Goal: Information Seeking & Learning: Check status

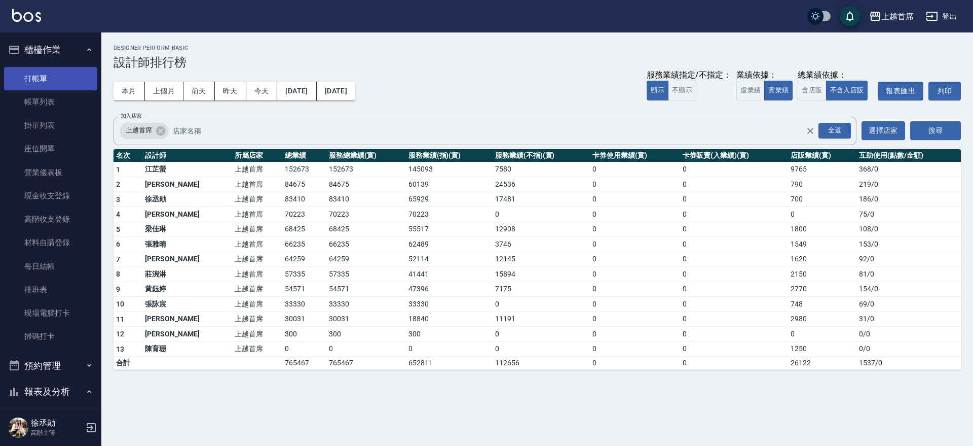
click at [31, 81] on link "打帳單" at bounding box center [50, 78] width 93 height 23
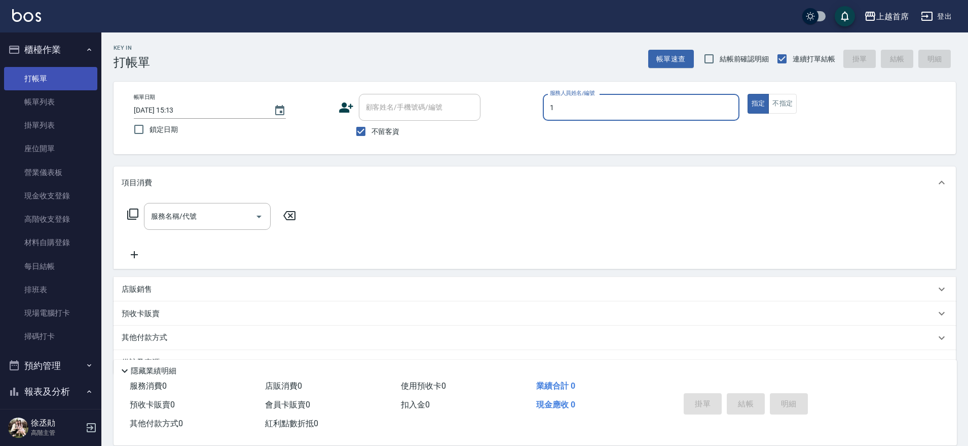
type input "[PERSON_NAME]-1"
type button "true"
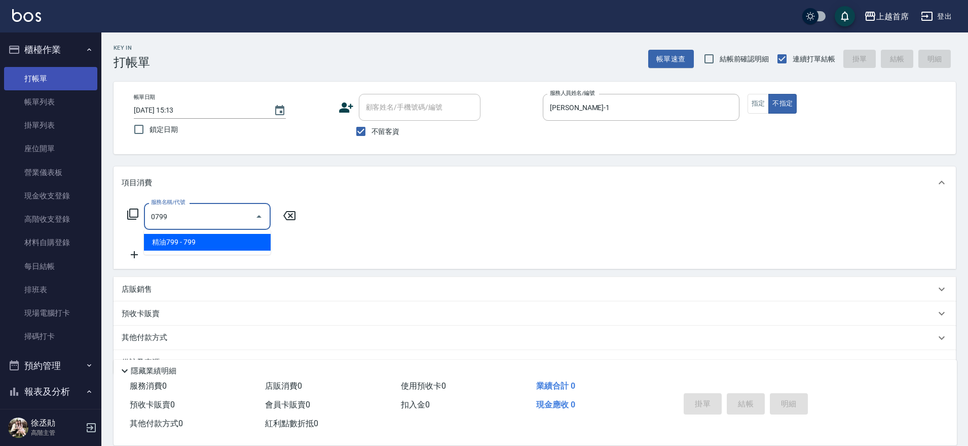
type input "精油799(0799)"
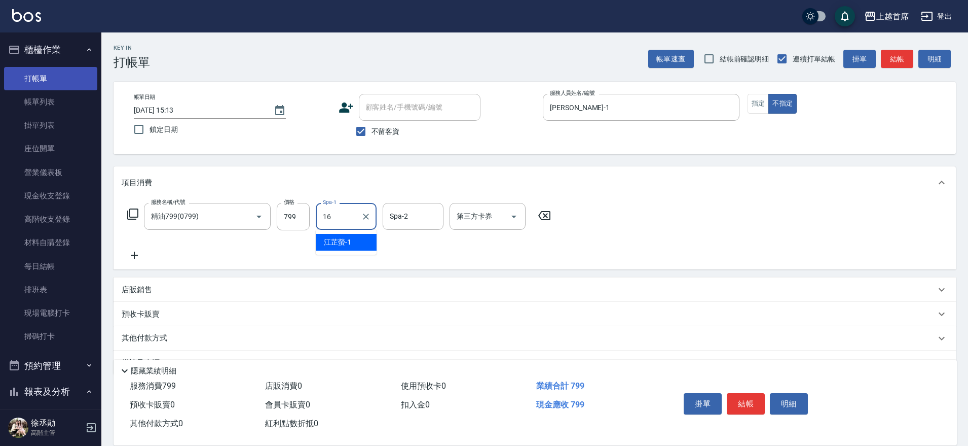
type input "[PERSON_NAME]-16"
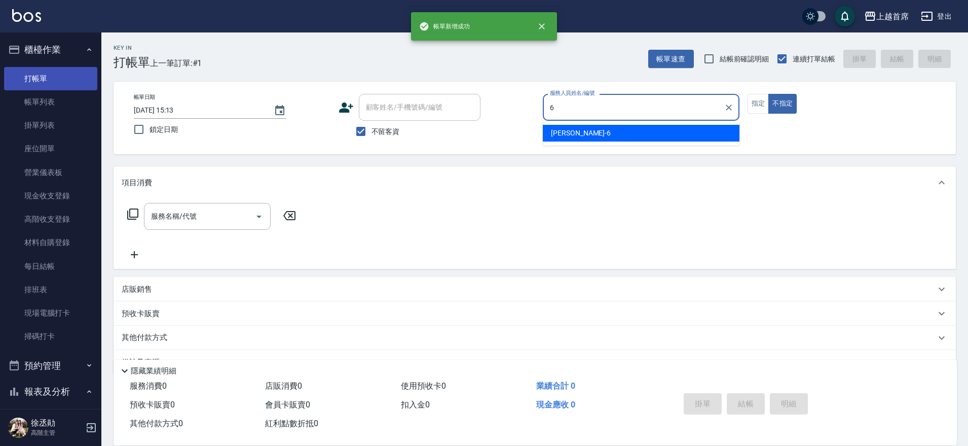
type input "Aki-6"
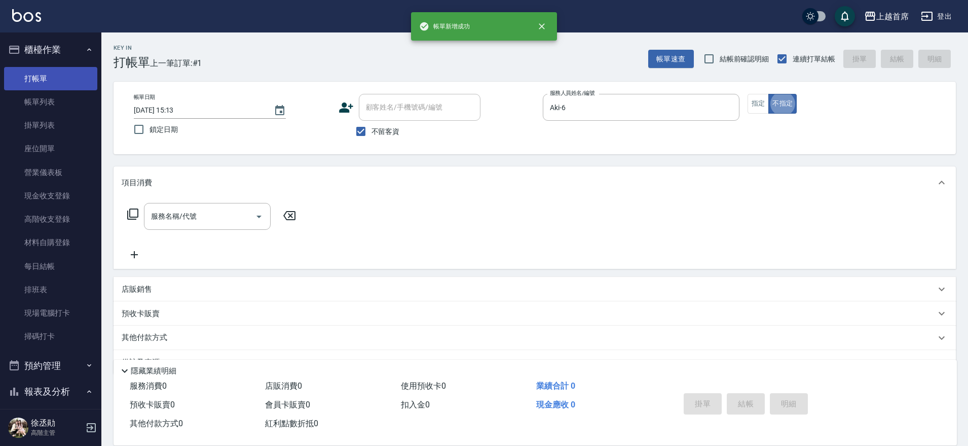
type button "false"
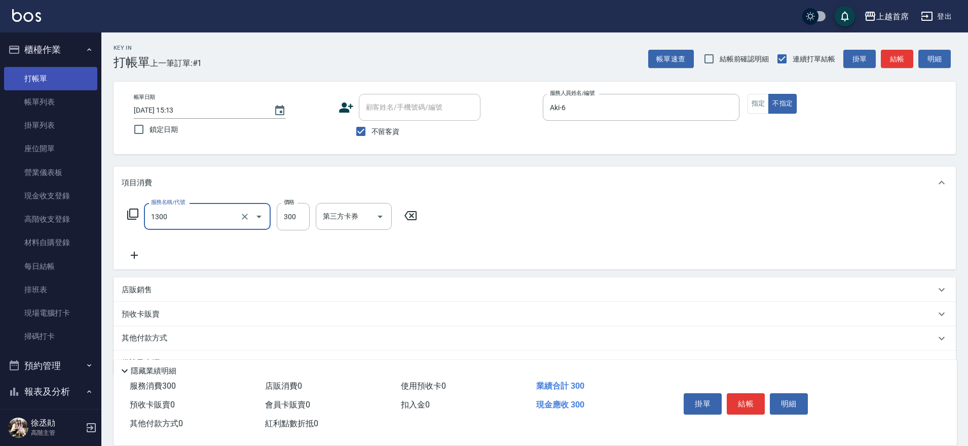
type input "洗髮(1300)"
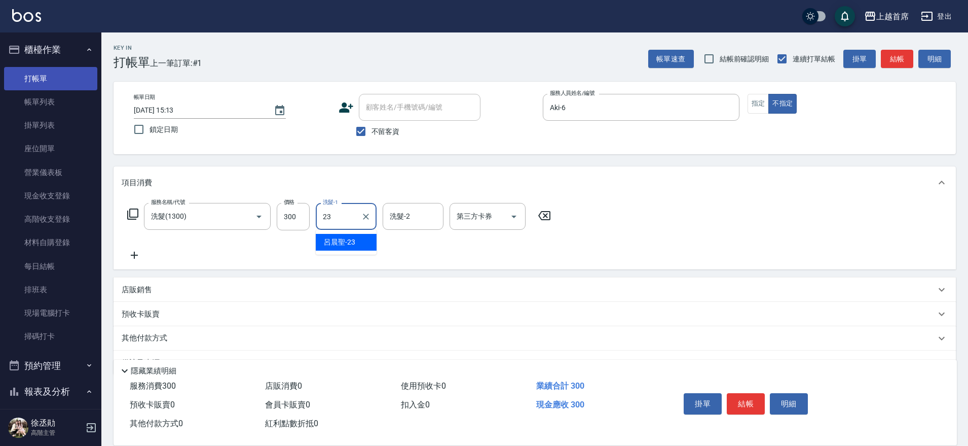
type input "[PERSON_NAME]-23"
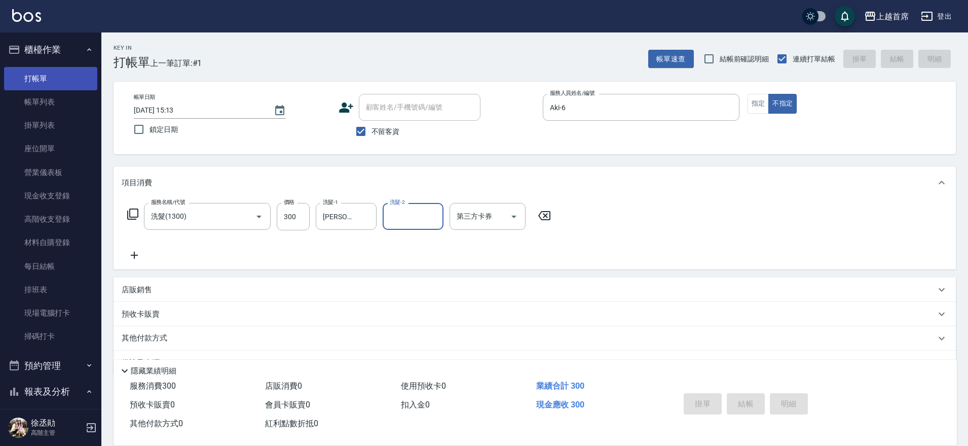
type input "[DATE] 15:14"
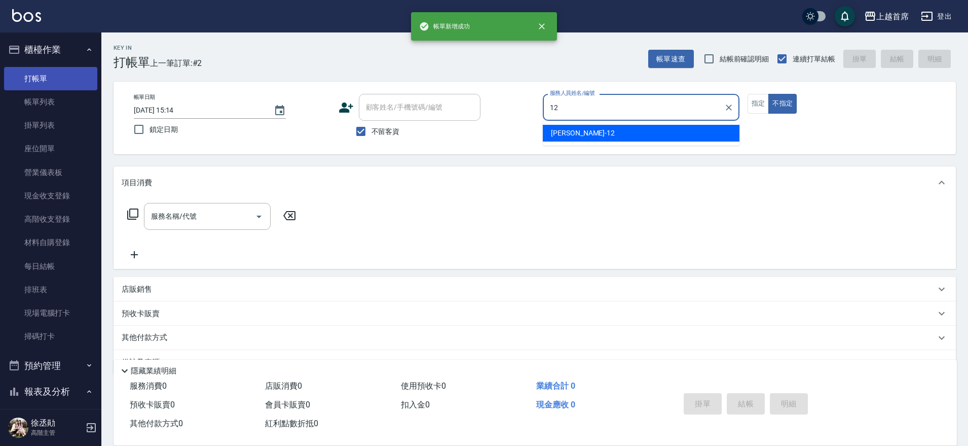
type input "[PERSON_NAME]-12"
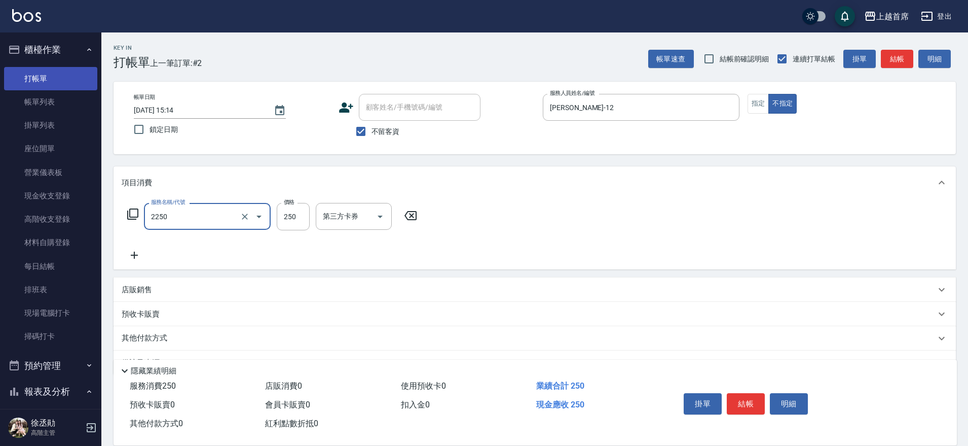
type input "單剪不指定250(2250)"
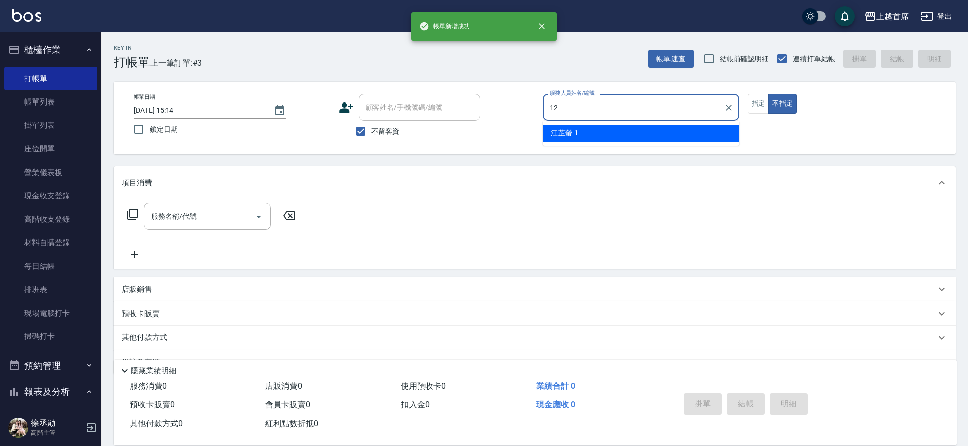
type input "[PERSON_NAME]-12"
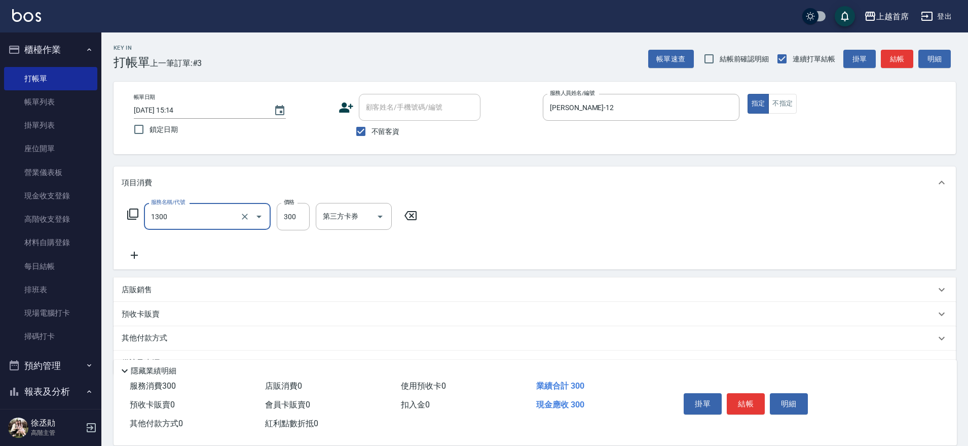
type input "洗髮(1300)"
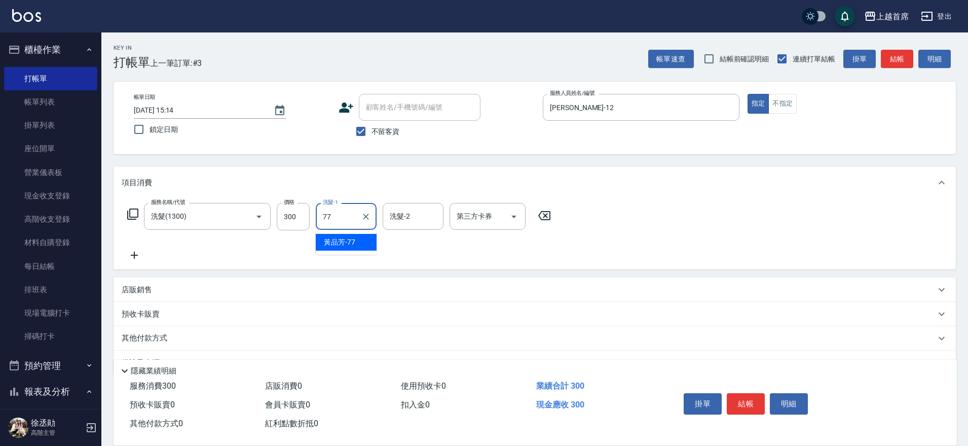
type input "[PERSON_NAME]-77"
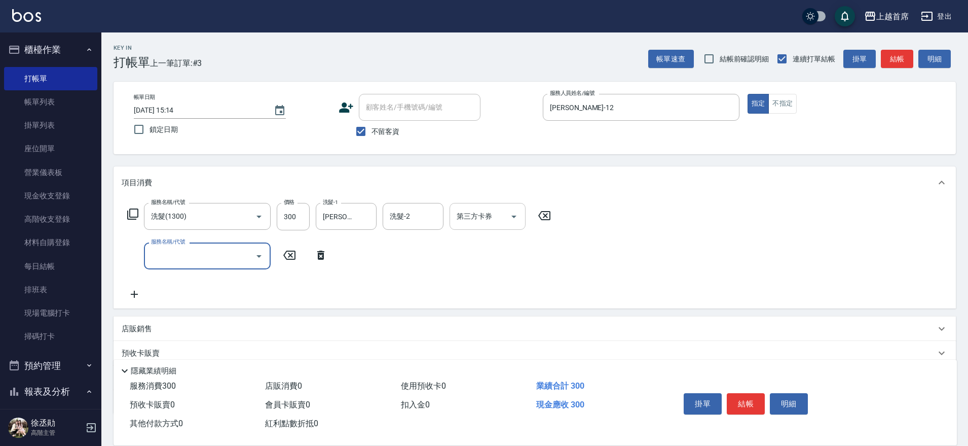
click at [468, 217] on input "第三方卡券" at bounding box center [480, 216] width 52 height 18
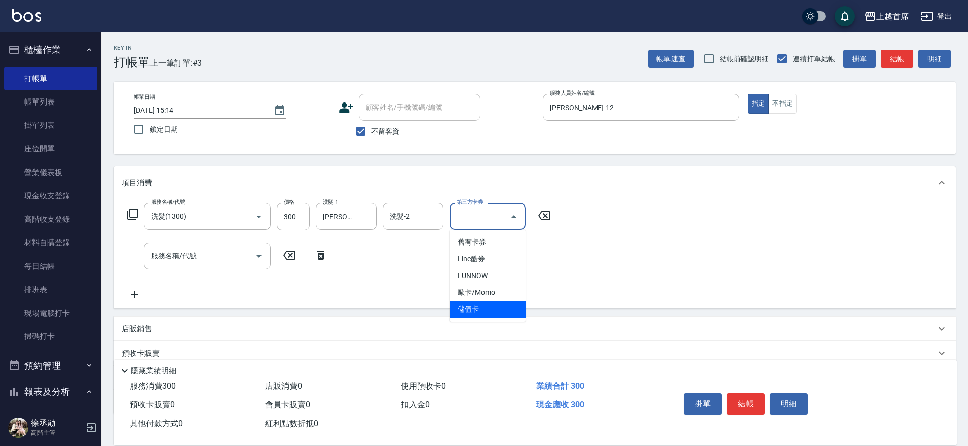
click at [496, 308] on span "儲值卡" at bounding box center [488, 309] width 76 height 17
type input "儲值卡"
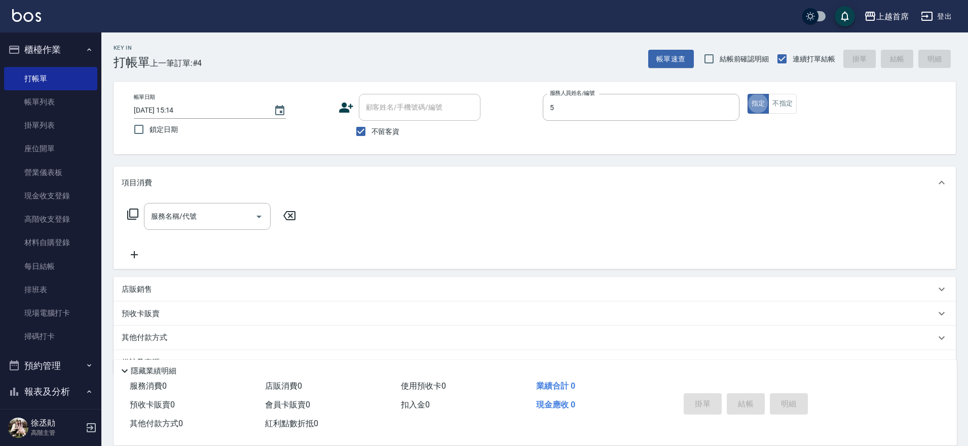
type input "[PERSON_NAME]-5"
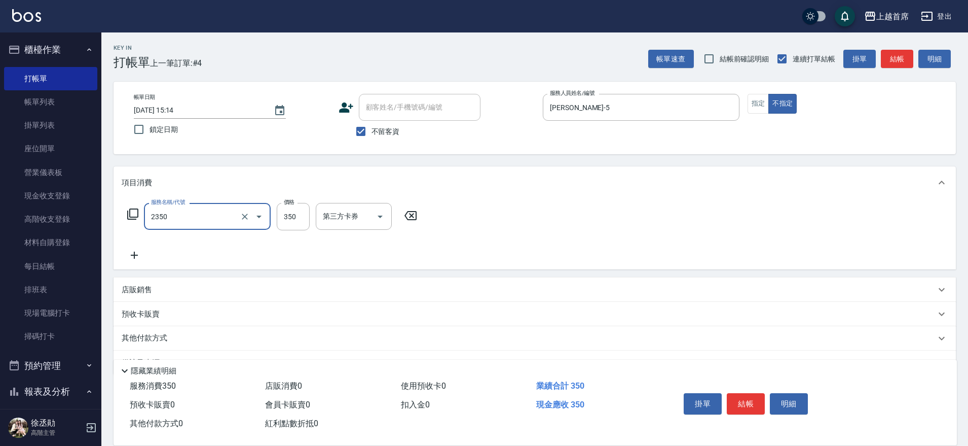
type input "不指定洗剪350(2350)"
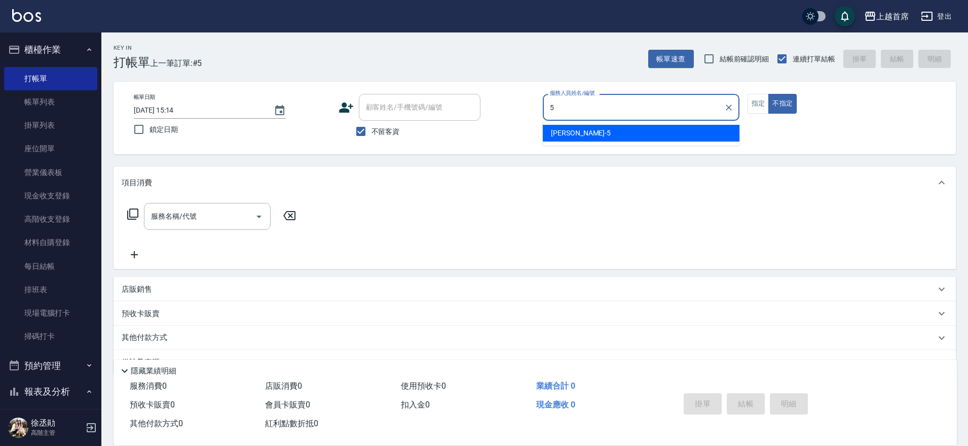
type input "[PERSON_NAME]-5"
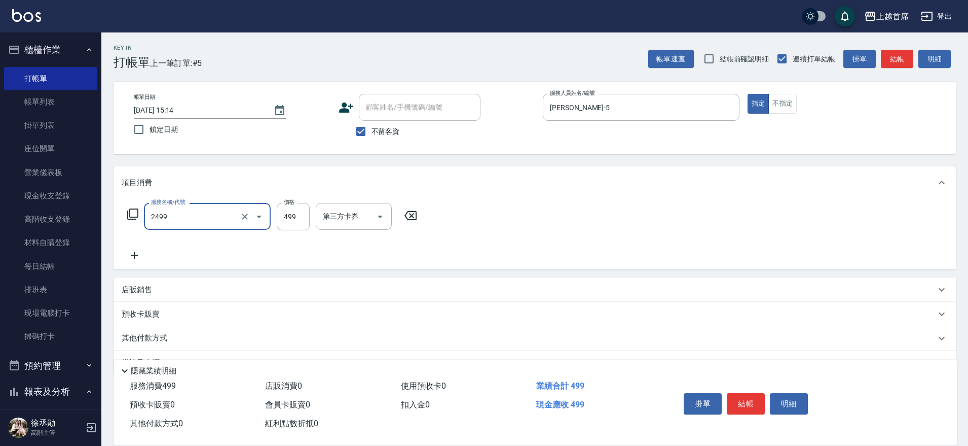
type input "499海鹽洗剪套餐(2499)"
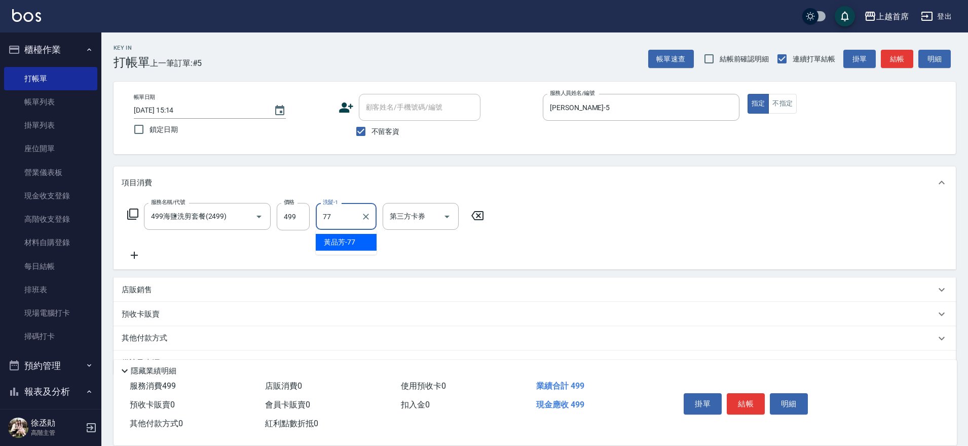
type input "[PERSON_NAME]-77"
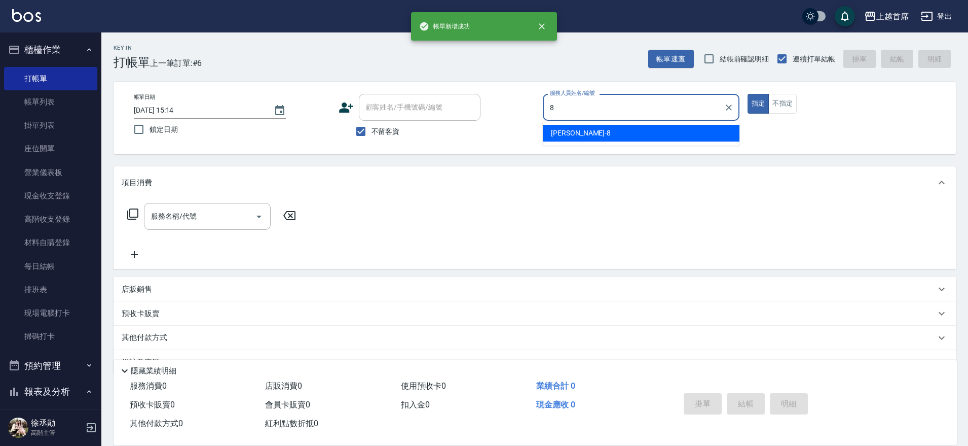
type input "[PERSON_NAME]好-8"
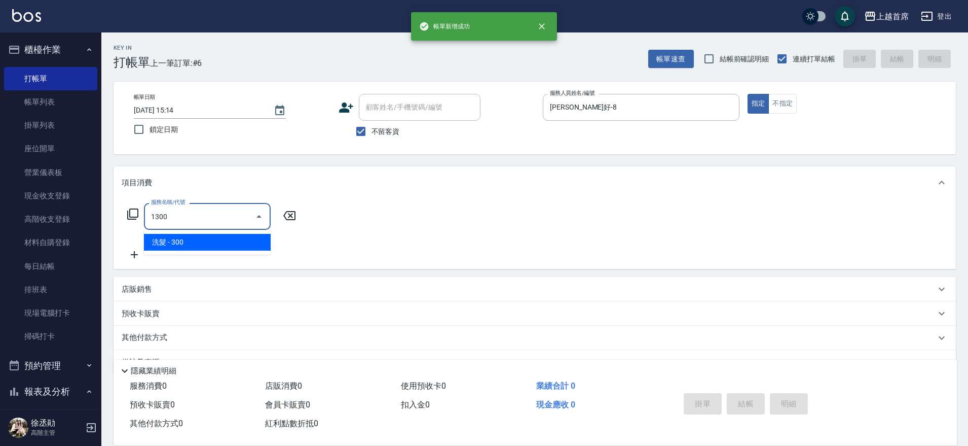
type input "洗髮(1300)"
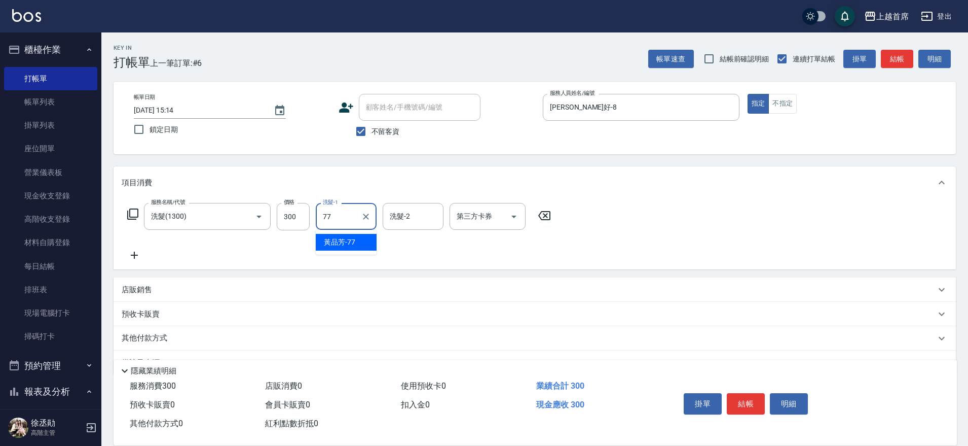
type input "[PERSON_NAME]-77"
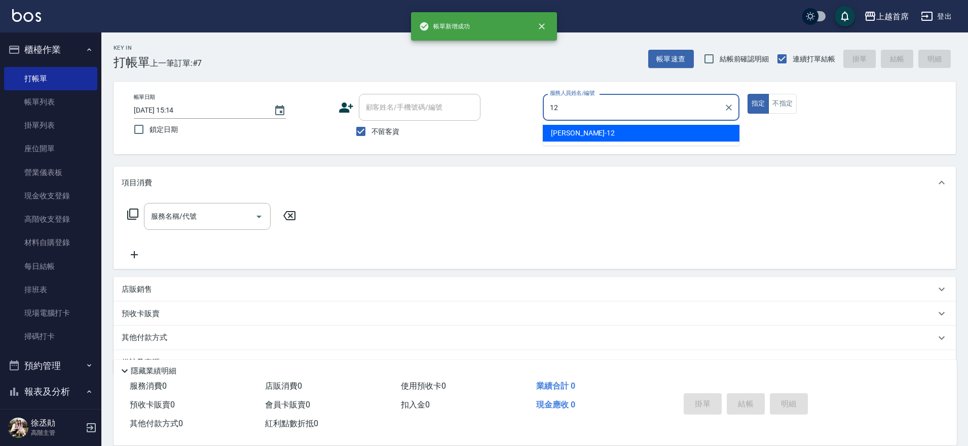
type input "[PERSON_NAME]-12"
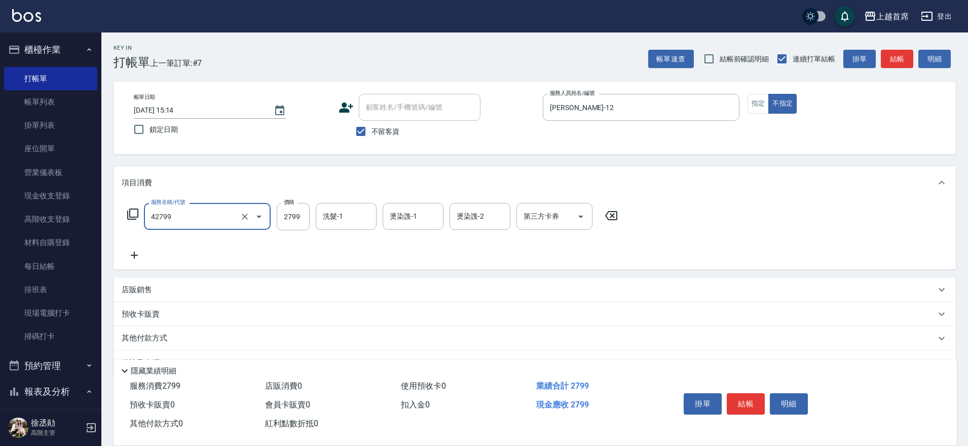
type input "染髮B餐(42799)"
click at [292, 216] on input "2500" at bounding box center [293, 216] width 33 height 27
type input "3100"
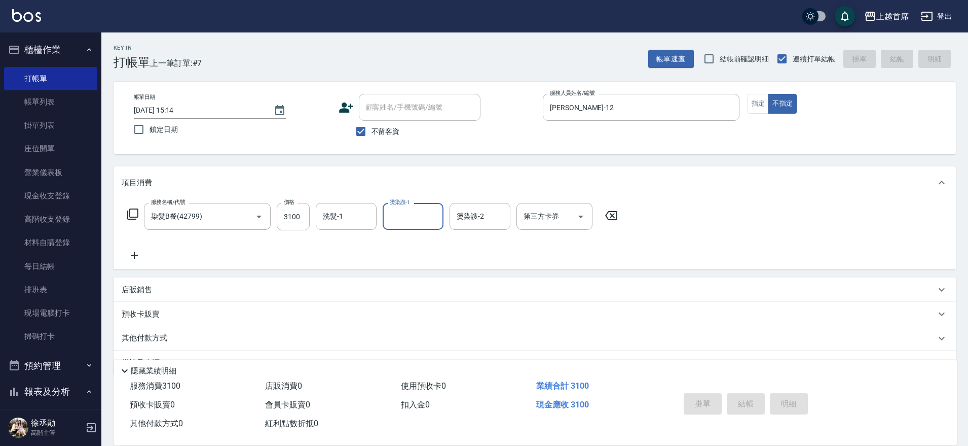
type input "[DATE] 15:15"
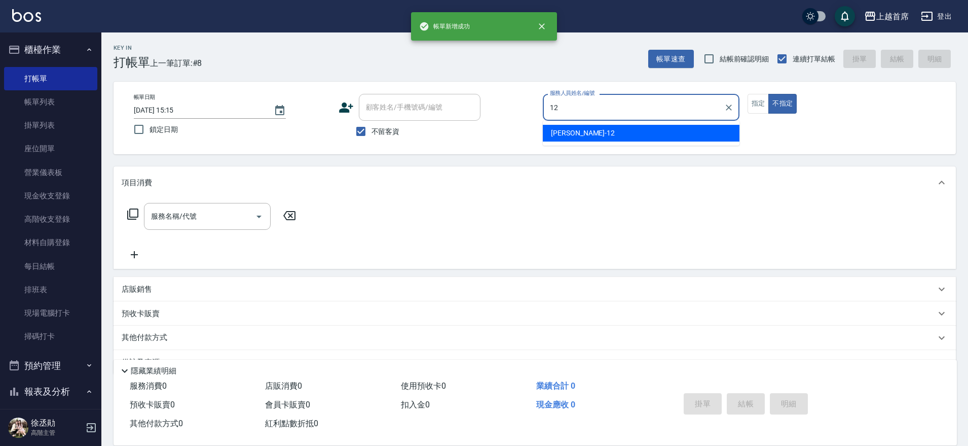
type input "[PERSON_NAME]-12"
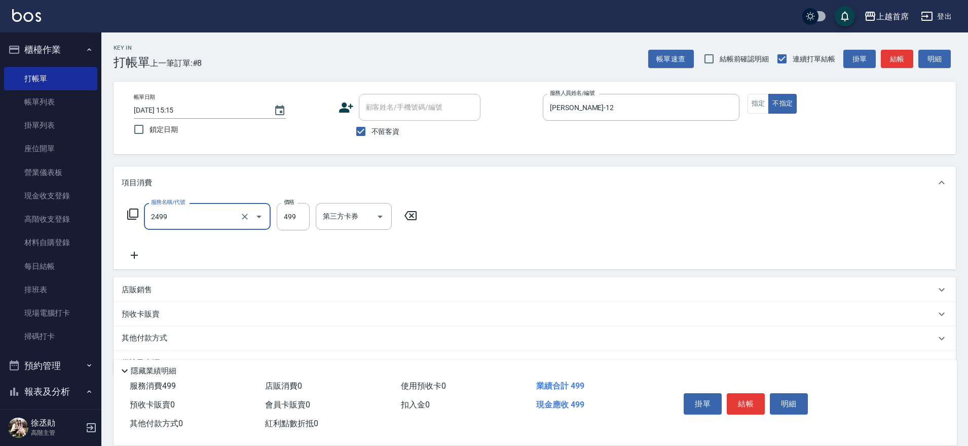
type input "499海鹽洗剪套餐(2499)"
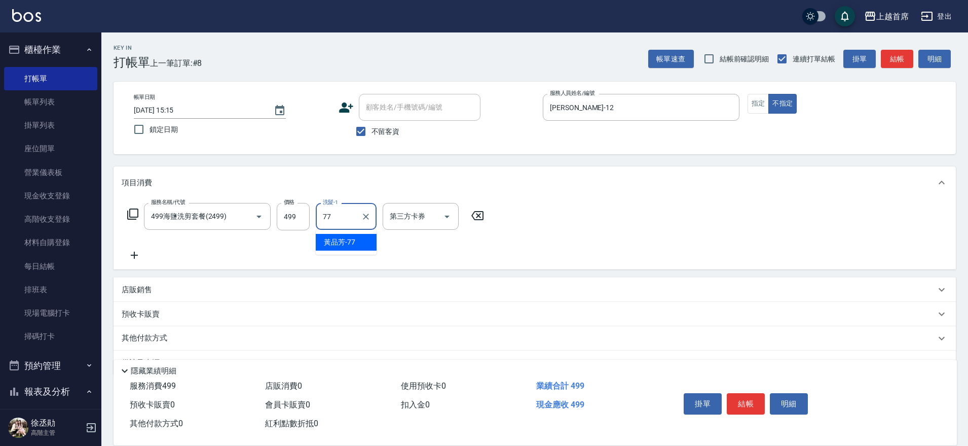
type input "[PERSON_NAME]-77"
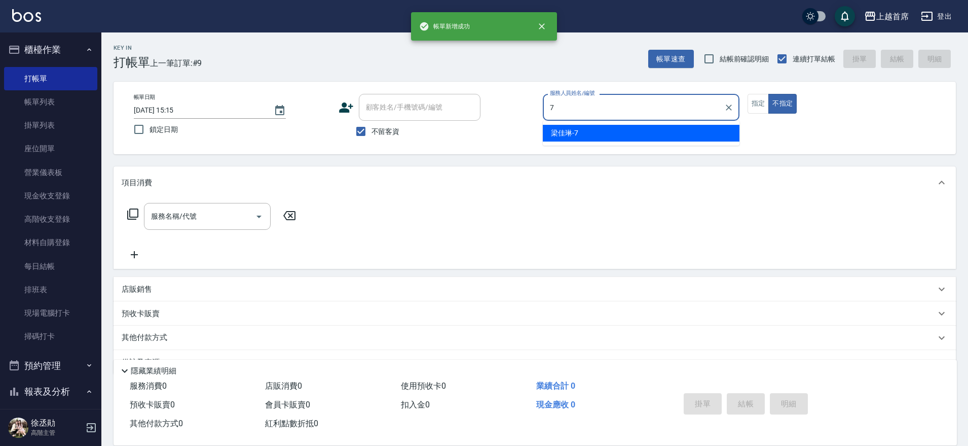
type input "[PERSON_NAME]-7"
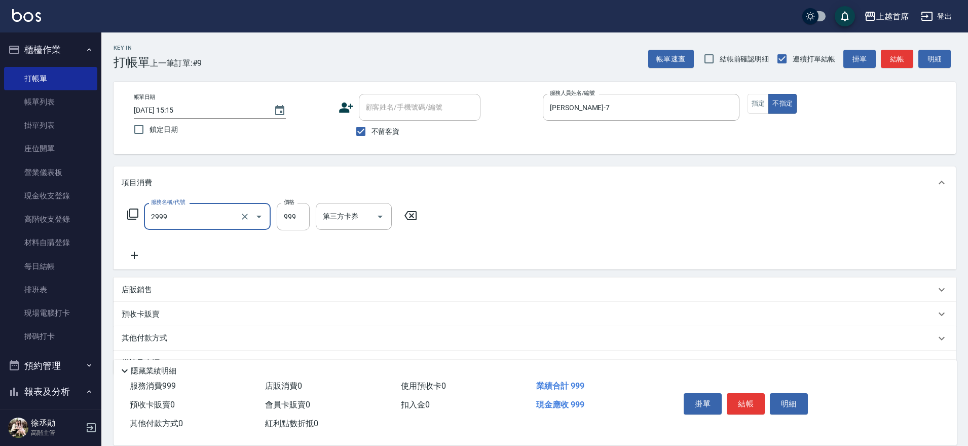
type input "spa精油洗剪套餐999(2999)"
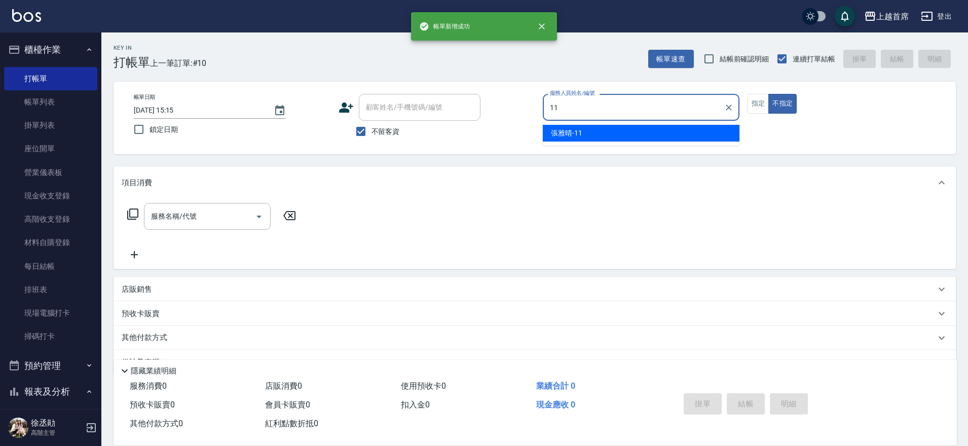
type input "[PERSON_NAME]-11"
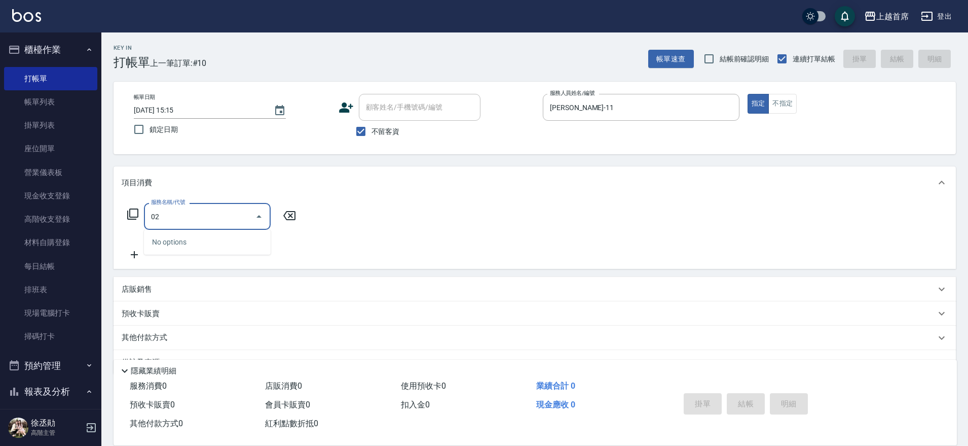
type input "0"
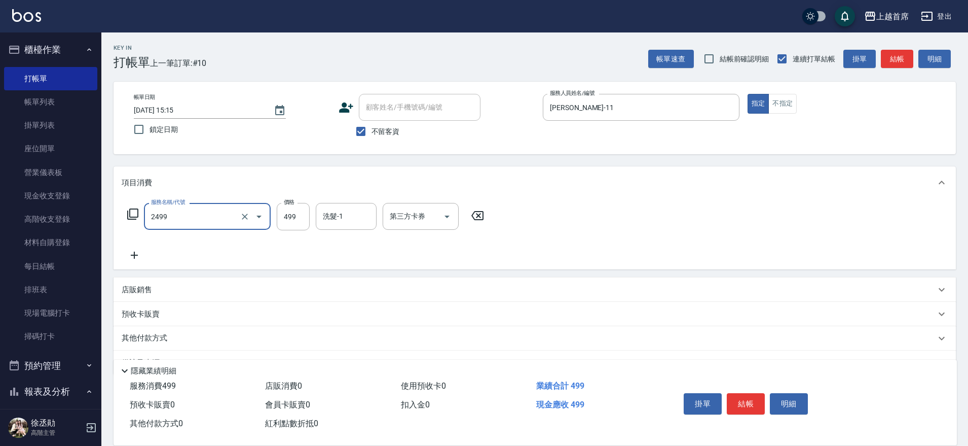
type input "499海鹽洗剪套餐(2499)"
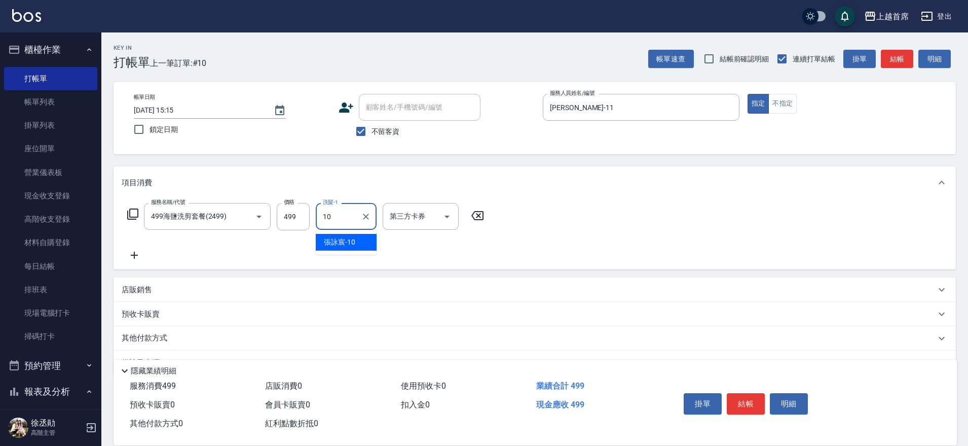
type input "[PERSON_NAME]-10"
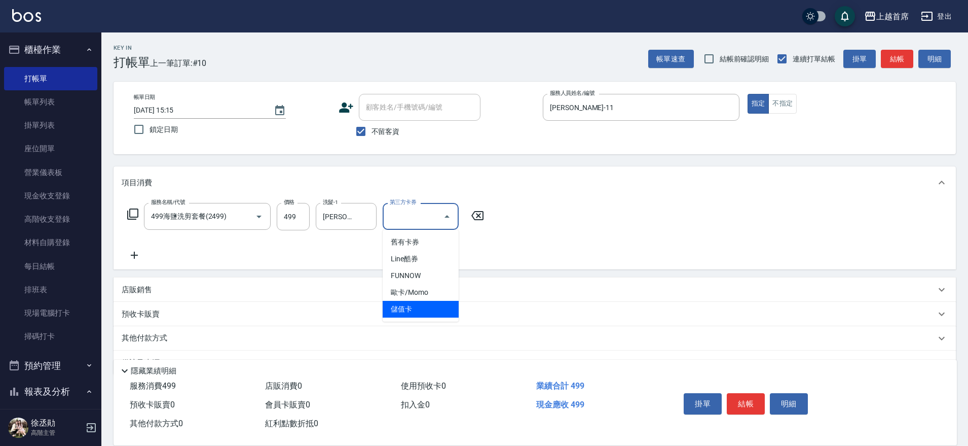
type input "儲值卡"
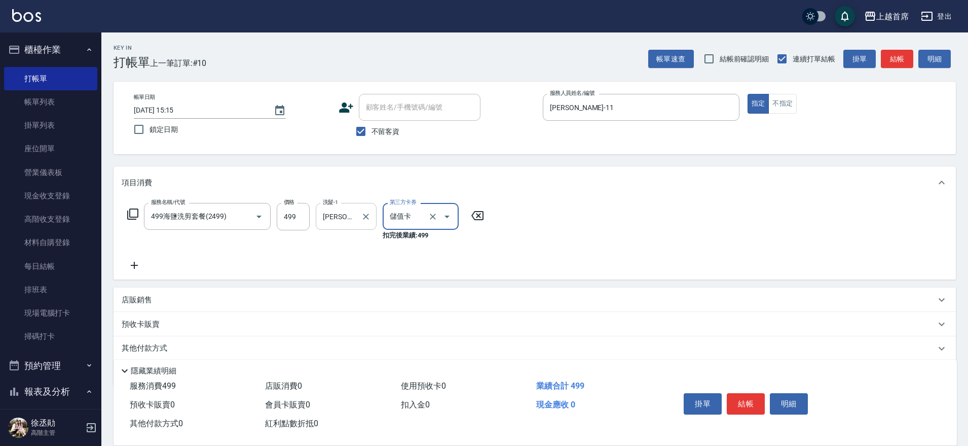
click at [374, 218] on div "[PERSON_NAME]-10 洗髮-1" at bounding box center [346, 216] width 61 height 27
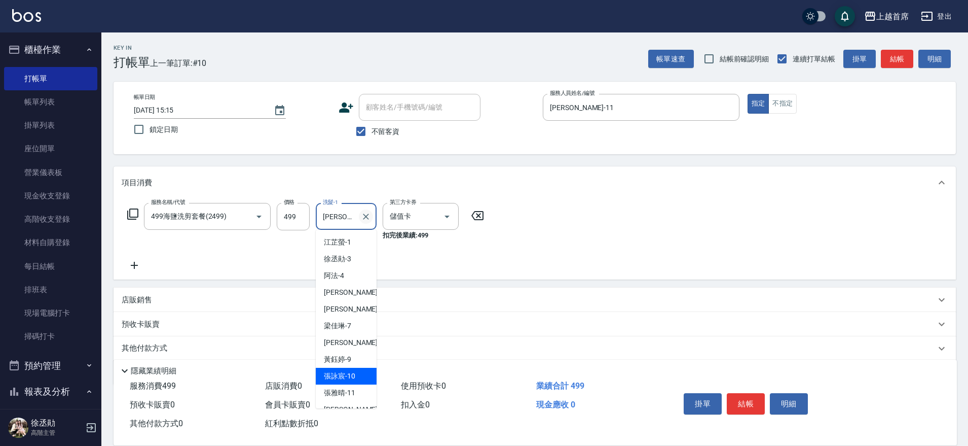
click at [367, 218] on icon "Clear" at bounding box center [366, 216] width 10 height 10
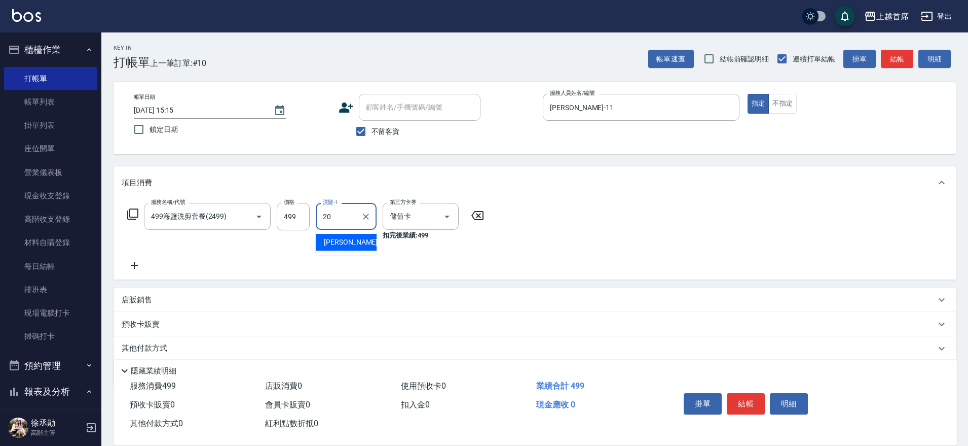
type input "[PERSON_NAME]-20"
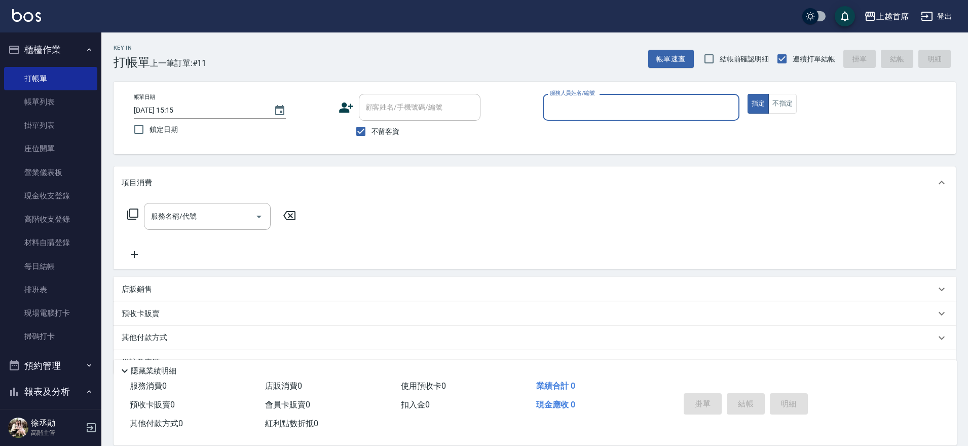
click at [55, 48] on button "櫃檯作業" at bounding box center [50, 49] width 93 height 26
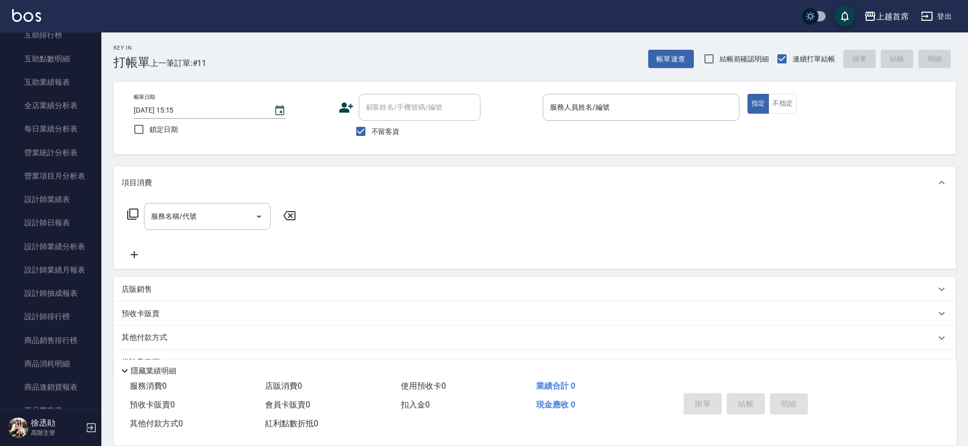
scroll to position [269, 0]
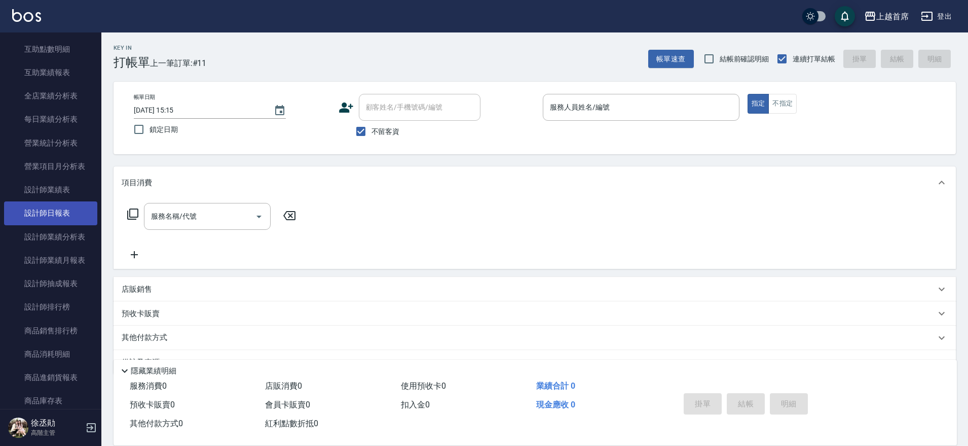
click at [59, 212] on link "設計師日報表" at bounding box center [50, 212] width 93 height 23
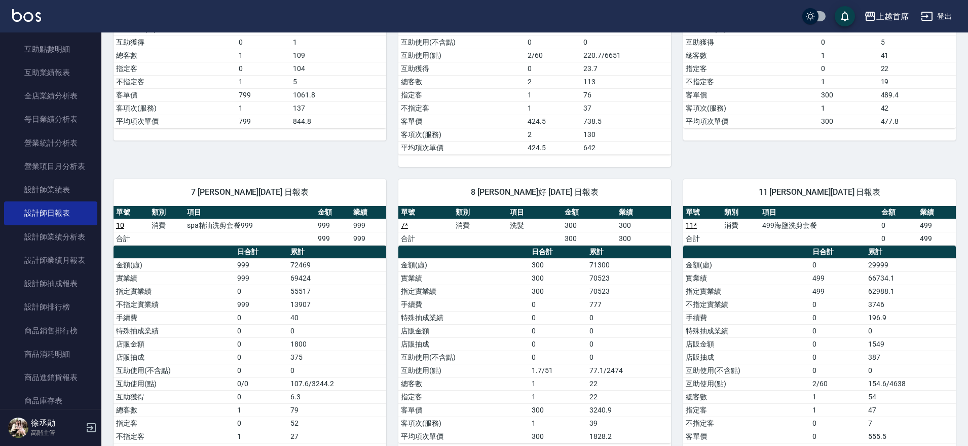
drag, startPoint x: 656, startPoint y: 232, endPoint x: 595, endPoint y: 328, distance: 114.4
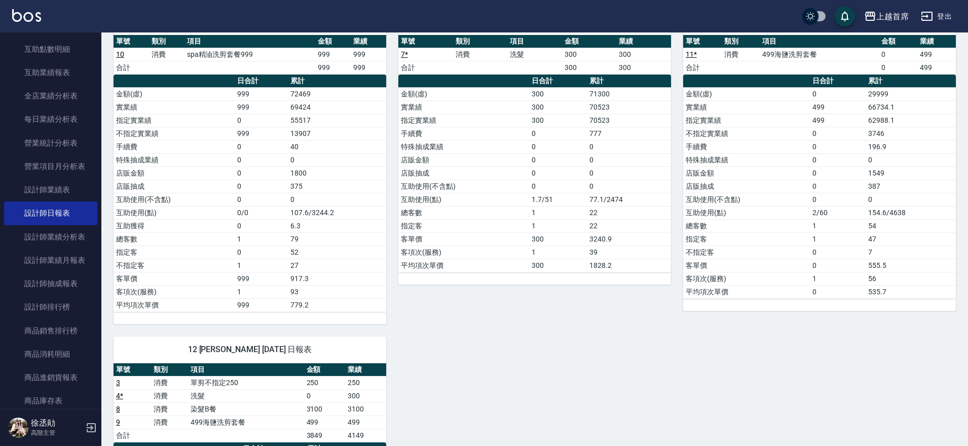
scroll to position [406, 0]
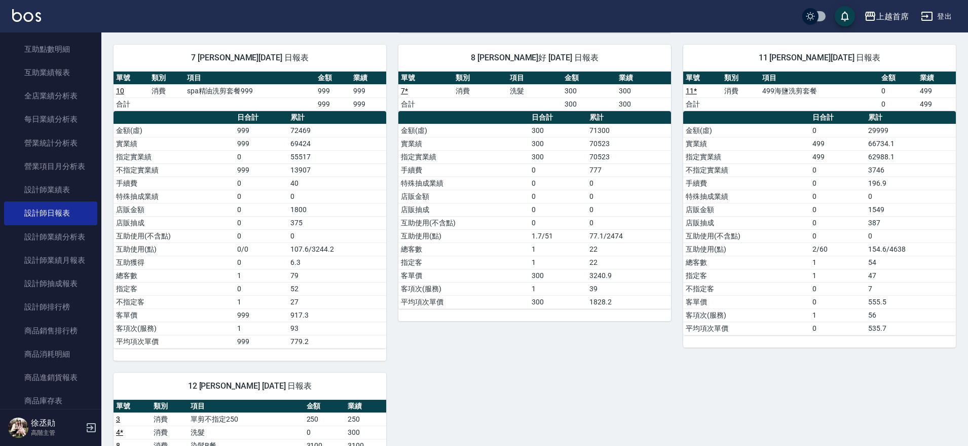
drag, startPoint x: 580, startPoint y: 286, endPoint x: 573, endPoint y: 268, distance: 19.4
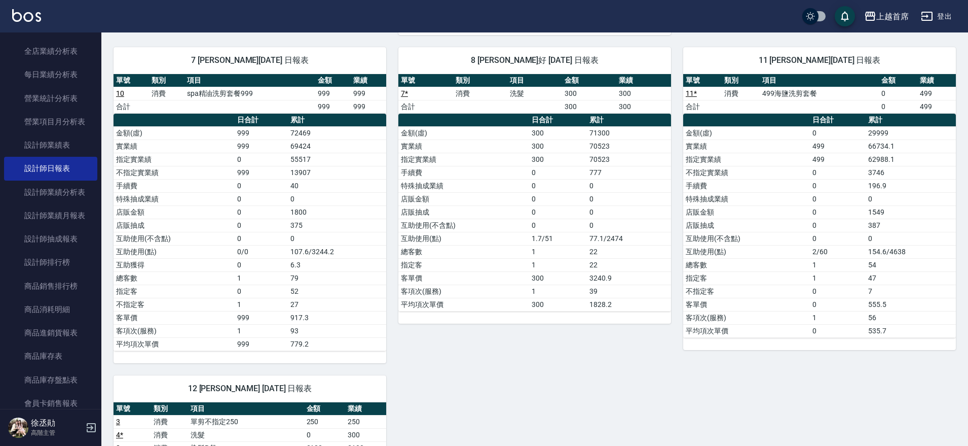
scroll to position [328, 0]
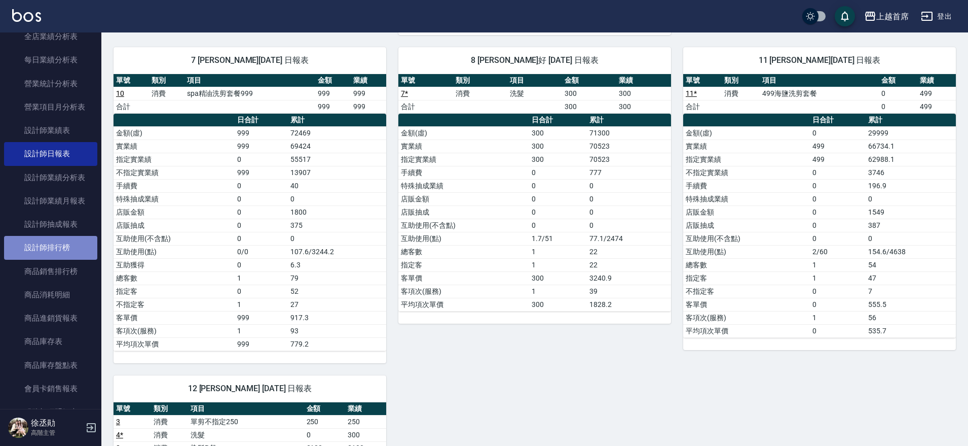
click at [70, 237] on link "設計師排行榜" at bounding box center [50, 247] width 93 height 23
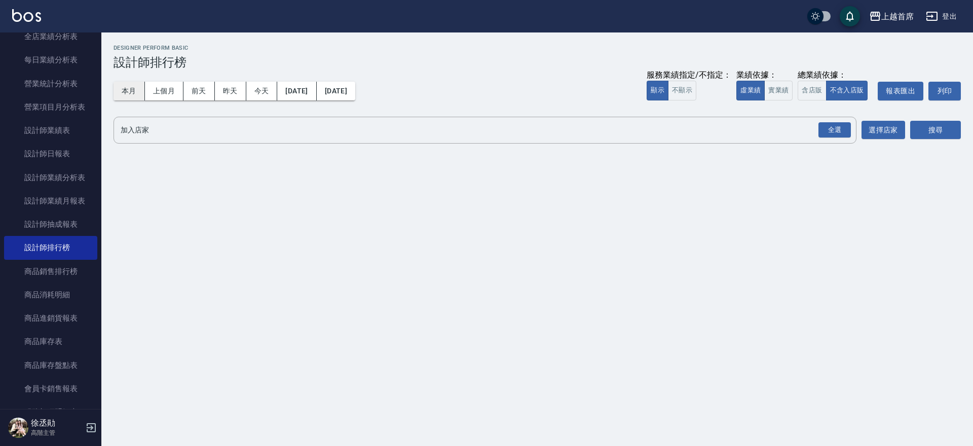
drag, startPoint x: 130, startPoint y: 103, endPoint x: 131, endPoint y: 97, distance: 6.8
click at [130, 98] on div "本月 上個月 [DATE] [DATE] [DATE] [DATE] [DATE] 服務業績指定/不指定： 顯示 不顯示 業績依據： 虛業績 實業績 總業績依…" at bounding box center [537, 90] width 847 height 43
click at [131, 97] on button "本月" at bounding box center [129, 91] width 31 height 19
click at [132, 95] on button "本月" at bounding box center [129, 91] width 31 height 19
click at [782, 85] on button "實業績" at bounding box center [778, 91] width 28 height 20
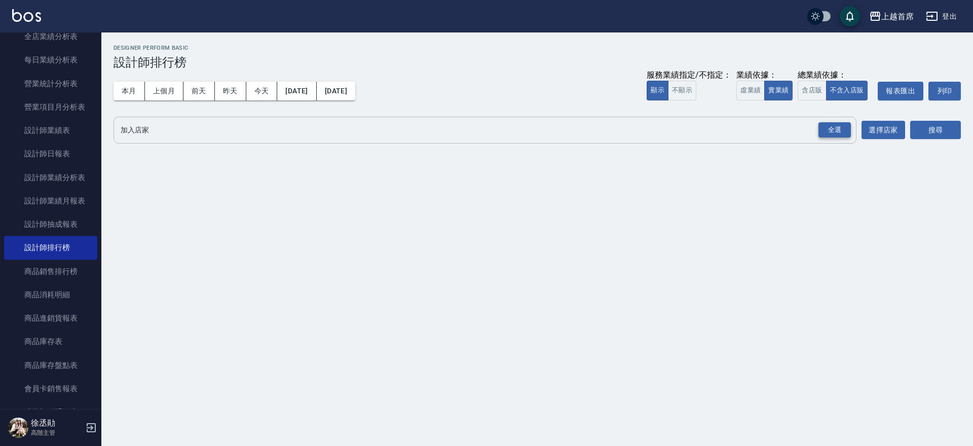
click at [834, 123] on div "全選" at bounding box center [835, 130] width 32 height 16
drag, startPoint x: 905, startPoint y: 112, endPoint x: 916, endPoint y: 121, distance: 14.4
click at [907, 120] on div "上越首席 [DATE] - [DATE] 設計師排行榜 列印時間： [DATE][PHONE_NUMBER]:17 Designer Perform Basi…" at bounding box center [537, 96] width 872 height 129
click at [934, 127] on button "搜尋" at bounding box center [935, 130] width 51 height 19
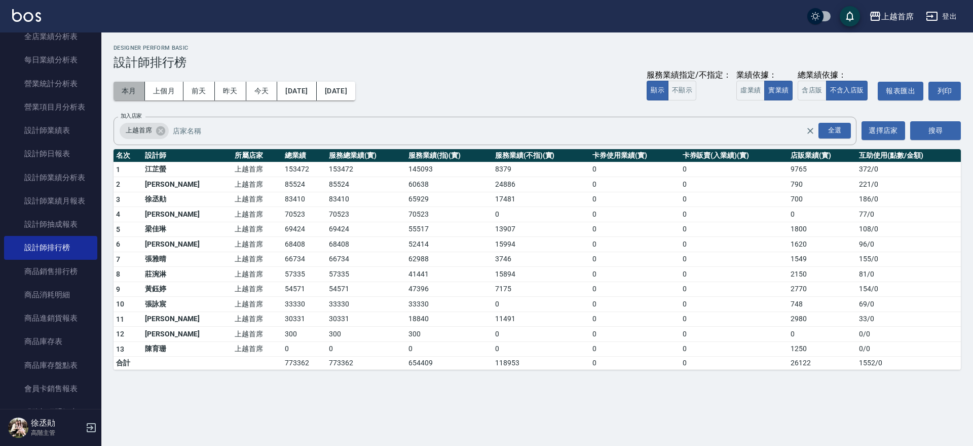
click at [128, 94] on button "本月" at bounding box center [129, 91] width 31 height 19
drag, startPoint x: 810, startPoint y: 228, endPoint x: 748, endPoint y: 230, distance: 61.9
click at [748, 230] on tr "5 [PERSON_NAME]首席 69424 69424 55517 13907 0 0 1800 108 / 0" at bounding box center [537, 228] width 847 height 15
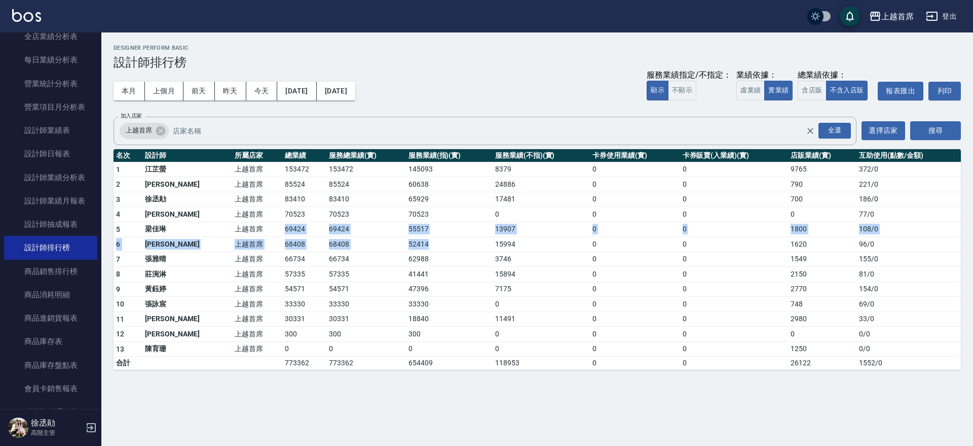
drag, startPoint x: 241, startPoint y: 227, endPoint x: 412, endPoint y: 236, distance: 171.6
click at [412, 236] on tbody "1 [PERSON_NAME]首席 153472 153472 145093 8379 0 0 9765 372 / 0 2 [PERSON_NAME]首席 …" at bounding box center [537, 266] width 847 height 208
click at [471, 253] on td "62988" at bounding box center [449, 258] width 87 height 15
drag, startPoint x: 232, startPoint y: 95, endPoint x: 235, endPoint y: 103, distance: 8.0
click at [234, 100] on div "本月 上個月 [DATE] [DATE] [DATE] [DATE] [DATE] 服務業績指定/不指定： 顯示 不顯示 業績依據： 虛業績 實業績 總業績依…" at bounding box center [537, 90] width 847 height 43
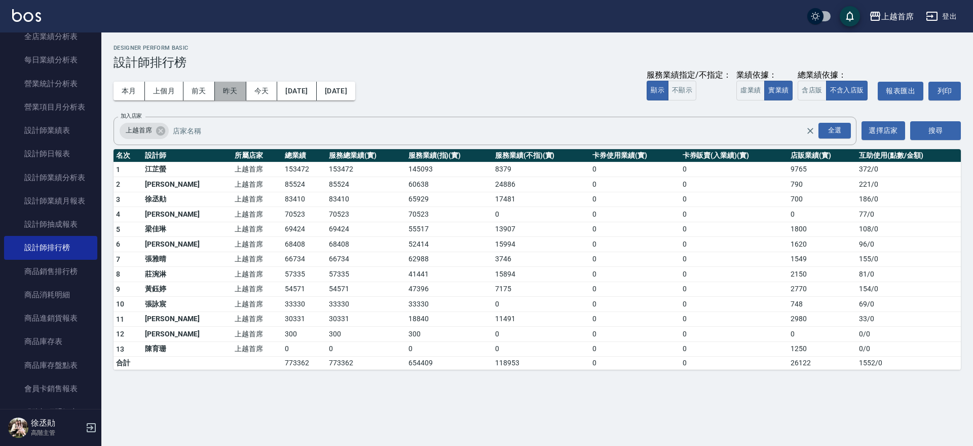
click at [225, 87] on button "昨天" at bounding box center [230, 91] width 31 height 19
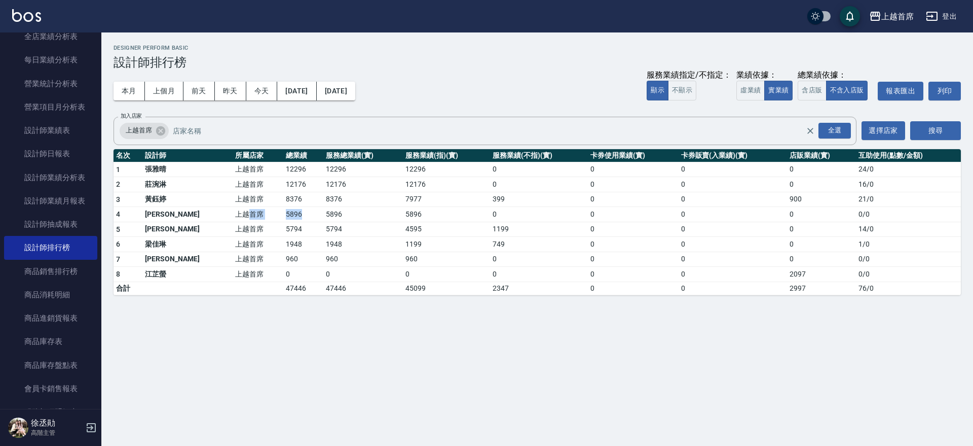
drag, startPoint x: 220, startPoint y: 217, endPoint x: 273, endPoint y: 217, distance: 52.7
click at [273, 217] on tr "4 [PERSON_NAME] 上越首席 5896 5896 5896 0 0 0 0 0 / 0" at bounding box center [537, 214] width 847 height 15
drag, startPoint x: 258, startPoint y: 91, endPoint x: 261, endPoint y: 99, distance: 9.0
click at [260, 92] on button "今天" at bounding box center [261, 91] width 31 height 19
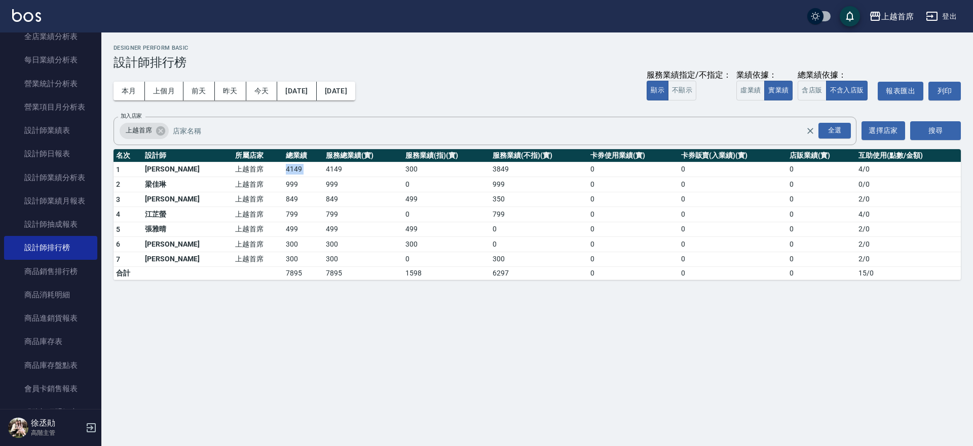
drag, startPoint x: 247, startPoint y: 167, endPoint x: 301, endPoint y: 169, distance: 53.8
click at [301, 169] on tr "1 [PERSON_NAME] 上越首席 4149 4149 300 3849 0 0 0 4 / 0" at bounding box center [537, 169] width 847 height 15
click at [323, 169] on td "4149" at bounding box center [363, 169] width 80 height 15
click at [194, 88] on button "前天" at bounding box center [198, 91] width 31 height 19
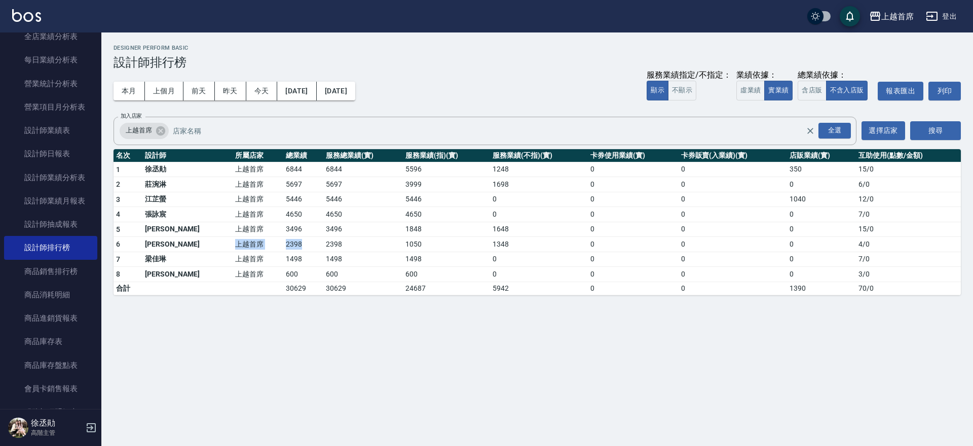
drag, startPoint x: 203, startPoint y: 239, endPoint x: 275, endPoint y: 242, distance: 72.0
click at [275, 242] on tr "6 [PERSON_NAME] 上越首席 2398 2398 1050 1348 0 0 0 4 / 0" at bounding box center [537, 244] width 847 height 15
click at [139, 95] on button "本月" at bounding box center [129, 91] width 31 height 19
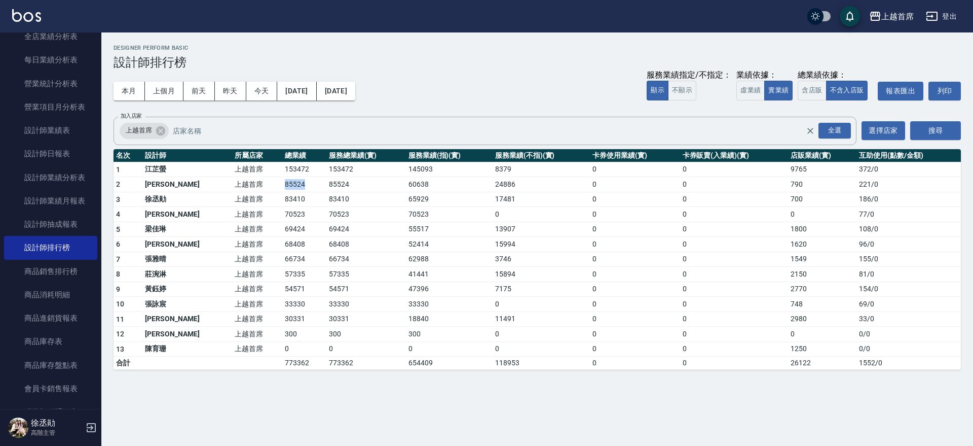
drag, startPoint x: 249, startPoint y: 184, endPoint x: 282, endPoint y: 182, distance: 33.0
click at [282, 182] on tr "2 [PERSON_NAME]首席 85524 85524 60638 24886 0 0 790 221 / 0" at bounding box center [537, 184] width 847 height 15
click at [282, 182] on td "85524" at bounding box center [304, 184] width 44 height 15
drag, startPoint x: 168, startPoint y: 92, endPoint x: 175, endPoint y: 97, distance: 8.0
click at [170, 94] on button "上個月" at bounding box center [164, 91] width 39 height 19
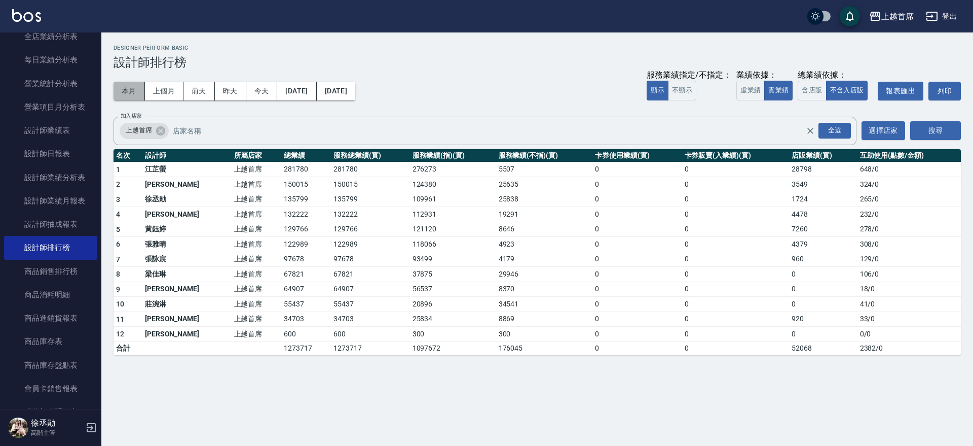
click at [139, 93] on button "本月" at bounding box center [129, 91] width 31 height 19
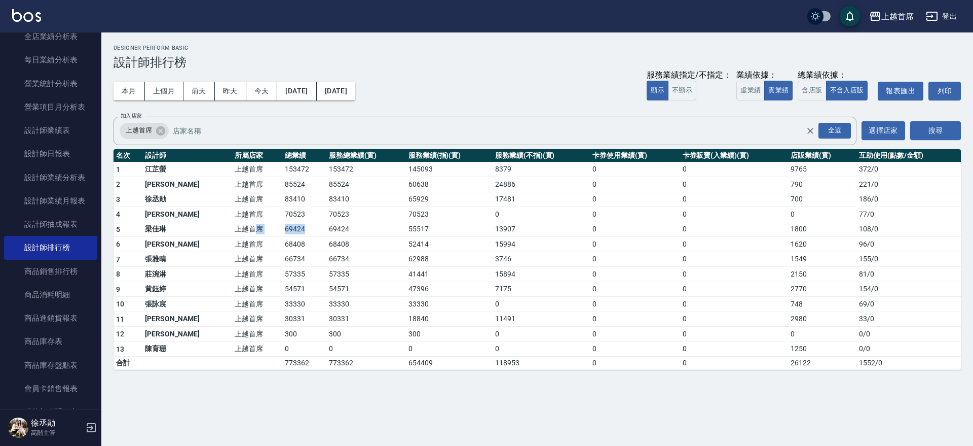
drag, startPoint x: 231, startPoint y: 229, endPoint x: 276, endPoint y: 227, distance: 45.2
click at [276, 227] on tr "5 [PERSON_NAME]首席 69424 69424 55517 13907 0 0 1800 108 / 0" at bounding box center [537, 228] width 847 height 15
click at [282, 227] on td "69424" at bounding box center [304, 228] width 44 height 15
drag, startPoint x: 247, startPoint y: 227, endPoint x: 282, endPoint y: 227, distance: 35.5
click at [282, 227] on tr "5 [PERSON_NAME]首席 69424 69424 55517 13907 0 0 1800 108 / 0" at bounding box center [537, 228] width 847 height 15
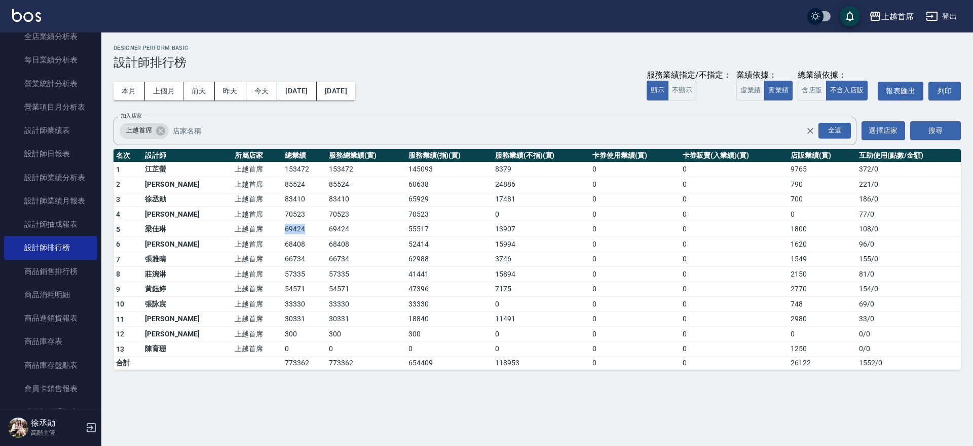
click at [282, 227] on td "69424" at bounding box center [304, 228] width 44 height 15
